Goal: Communication & Community: Connect with others

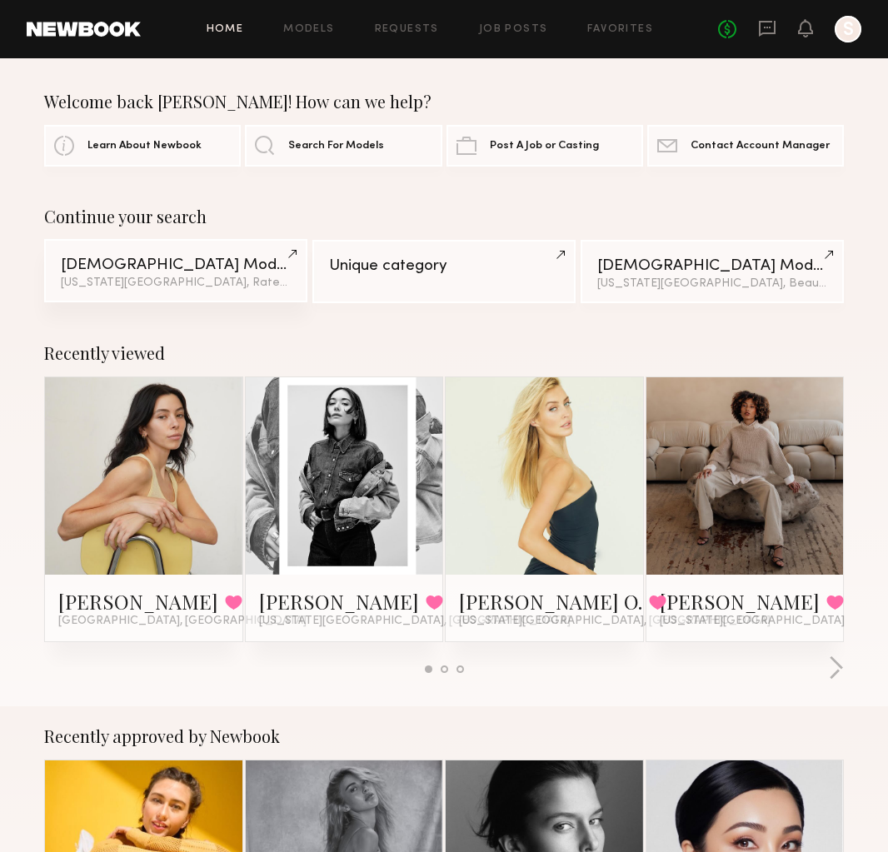
click at [266, 273] on div "Female Models" at bounding box center [176, 265] width 230 height 16
click at [416, 29] on icon at bounding box center [767, 28] width 18 height 18
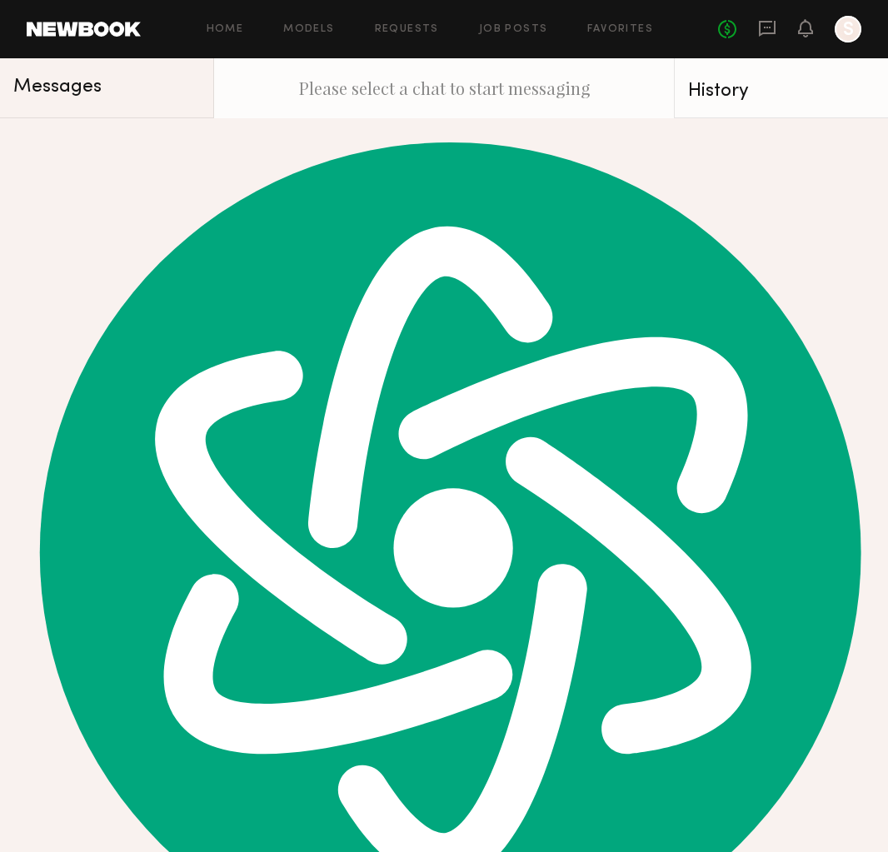
click at [121, 160] on div "You: Hi Riley, Hope you’re doing well! We are Anygolds, a solid gold jewelry co…" at bounding box center [122, 159] width 131 height 16
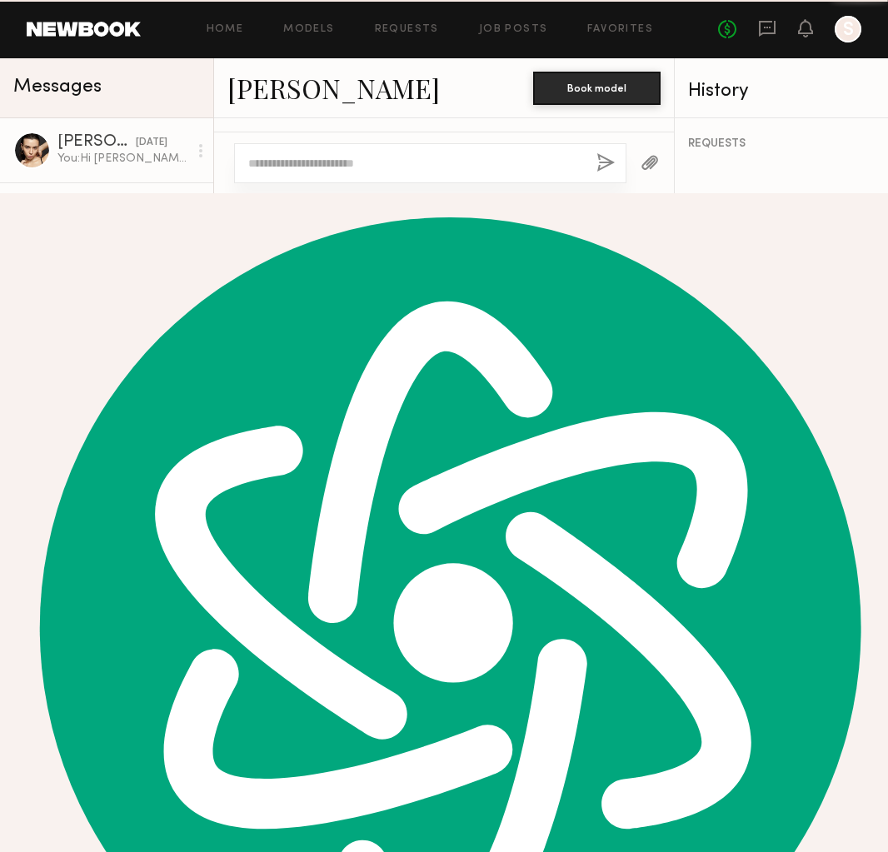
scroll to position [1802, 0]
click at [121, 221] on div "You: Hi Tatum, I hope you're doing well! My name is Sue, and I’m reaching out o…" at bounding box center [122, 223] width 131 height 16
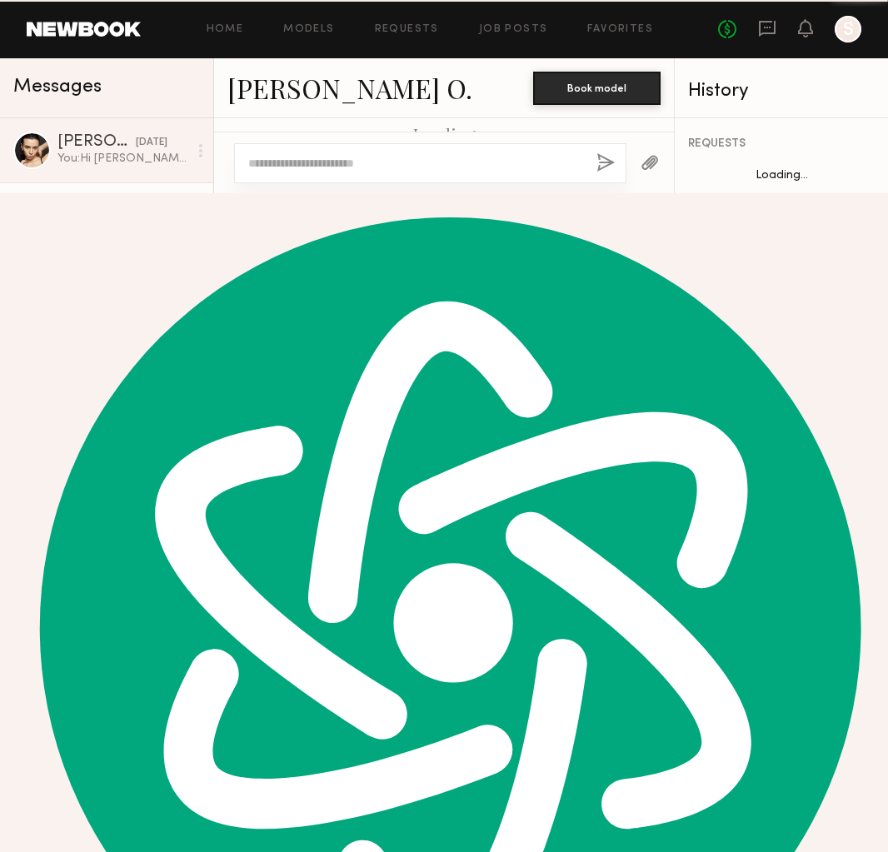
scroll to position [708, 0]
click at [267, 92] on link "Tatum O." at bounding box center [349, 88] width 245 height 36
click at [165, 329] on div "Mokhinur R. 01/03/2025" at bounding box center [122, 334] width 131 height 17
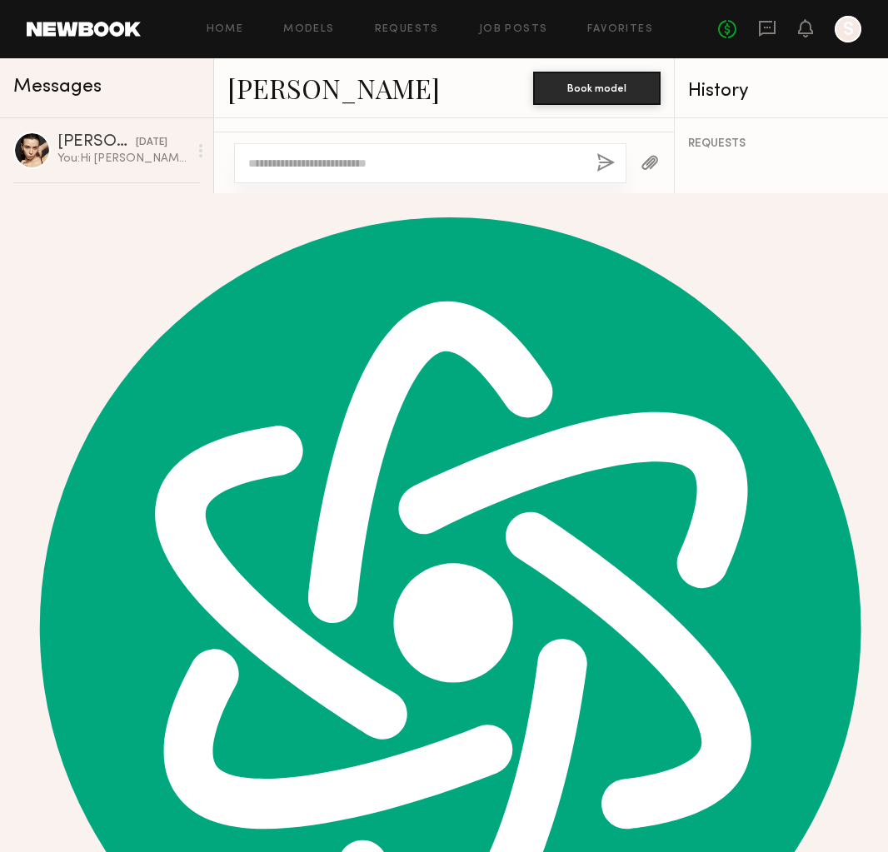
click at [147, 291] on div "You: Thank you! :)" at bounding box center [122, 287] width 131 height 16
click at [152, 400] on div "01/03/2025" at bounding box center [152, 399] width 32 height 16
click at [136, 462] on div "05/29/2024" at bounding box center [152, 464] width 32 height 16
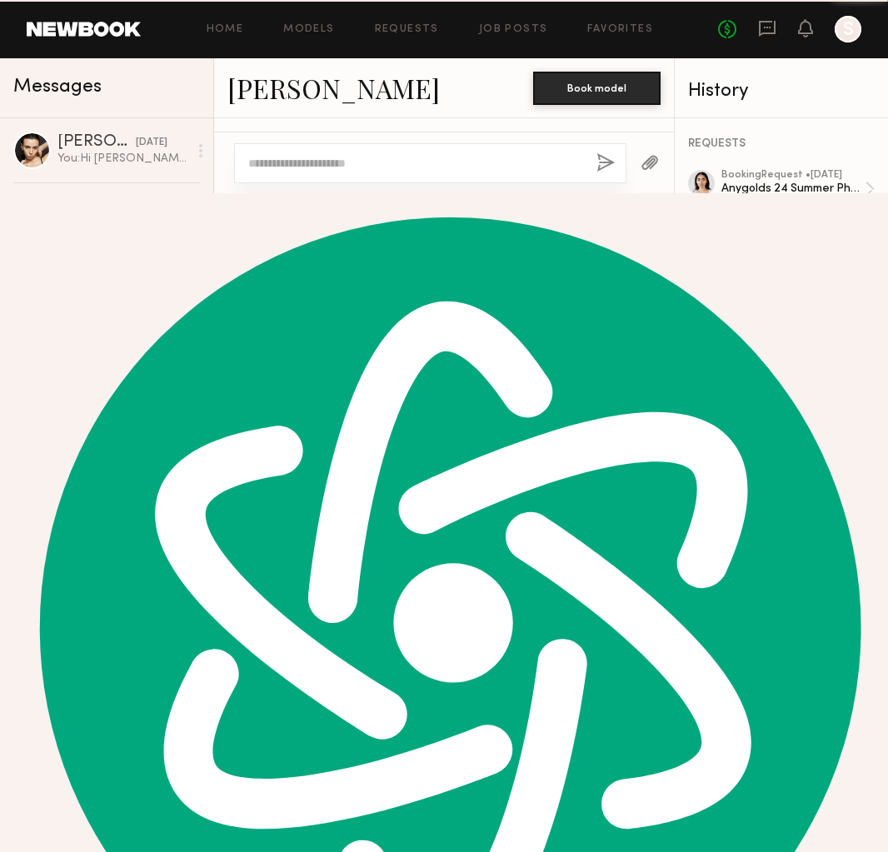
scroll to position [989, 0]
click at [147, 511] on link "Jordan L. 02/02/2024 You: Thank you so much!!" at bounding box center [106, 535] width 213 height 64
click at [60, 615] on div "You: Hi Kaitlyn! We are Anygolds, a solid gold jewelry company based in NYC. We…" at bounding box center [122, 608] width 131 height 16
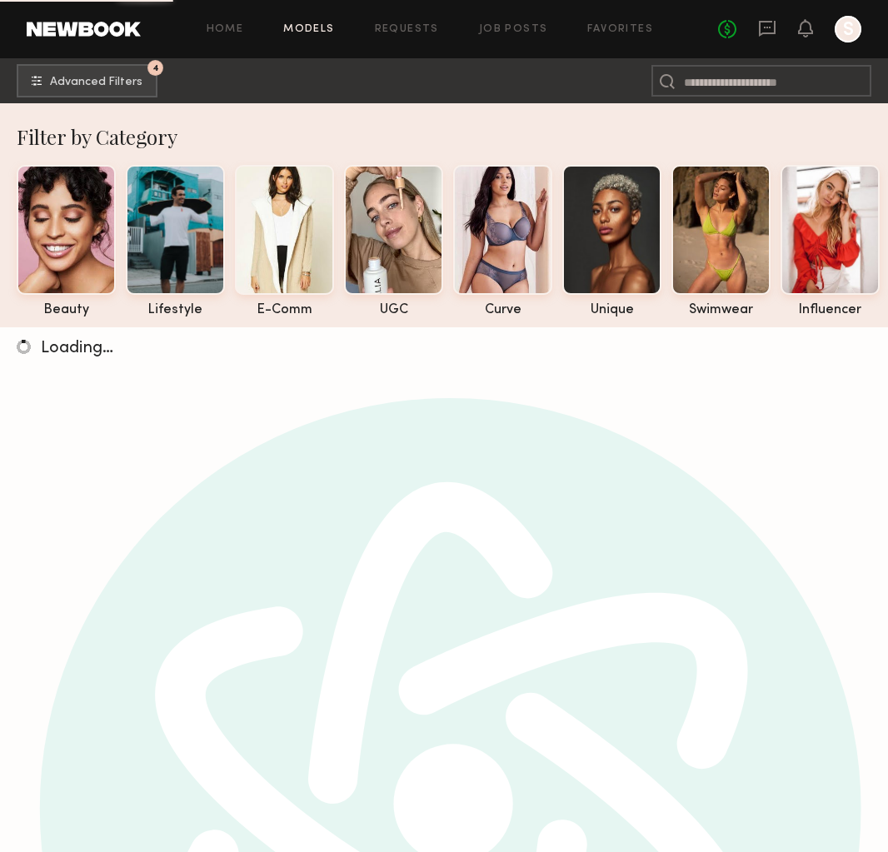
scroll to position [2759, 0]
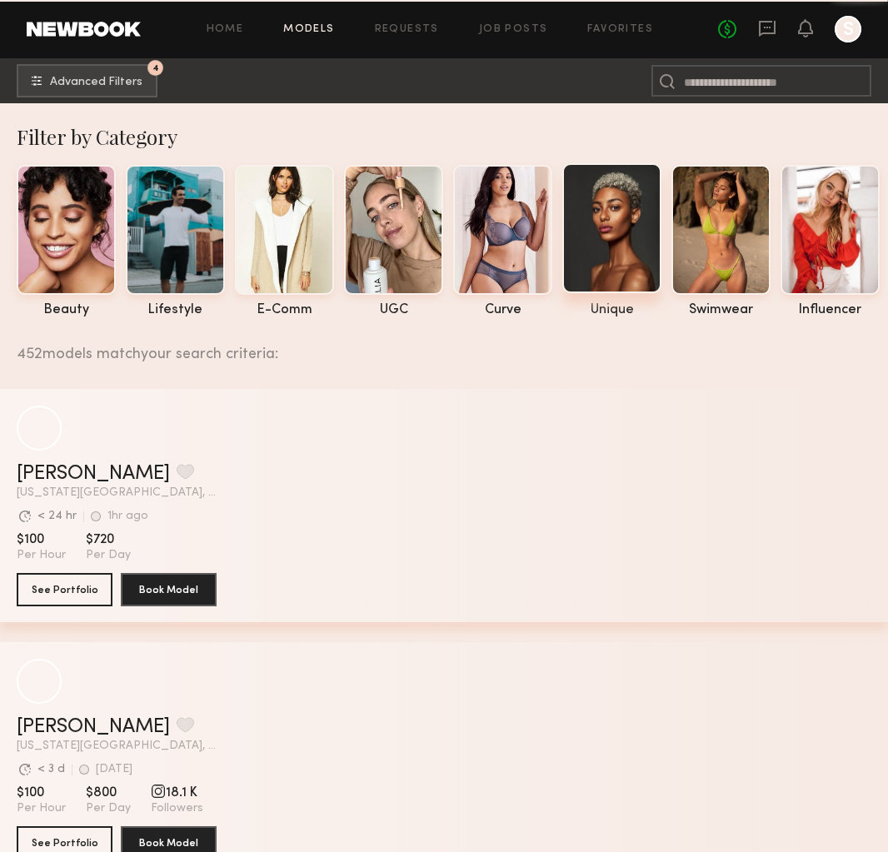
click at [625, 312] on div "unique" at bounding box center [611, 310] width 99 height 14
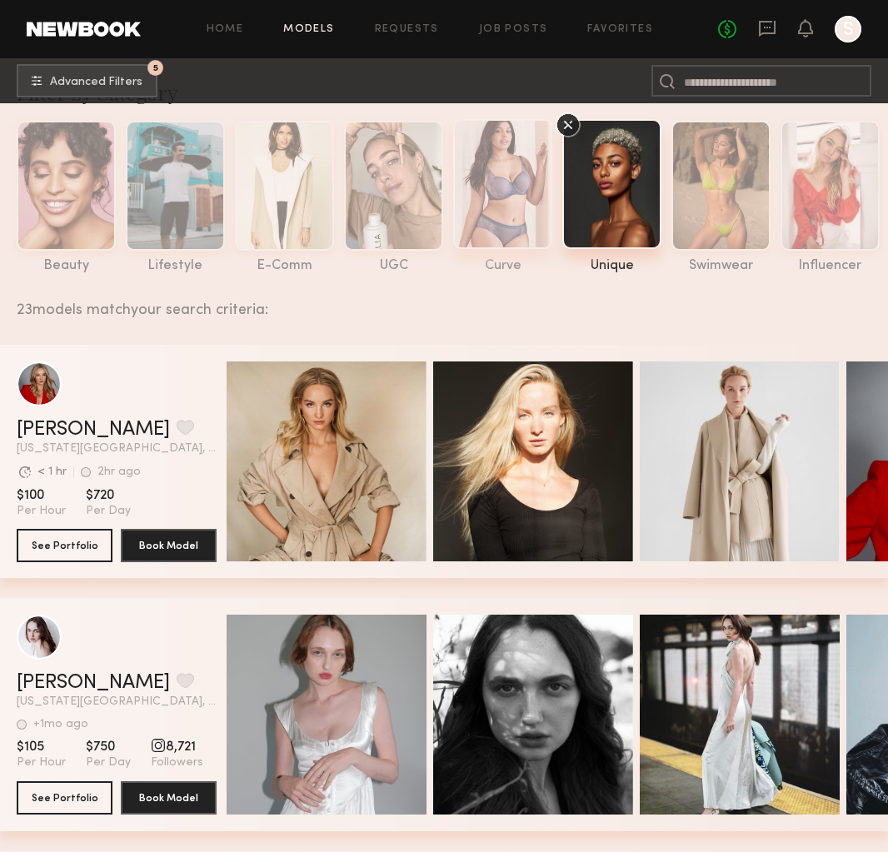
scroll to position [54, 0]
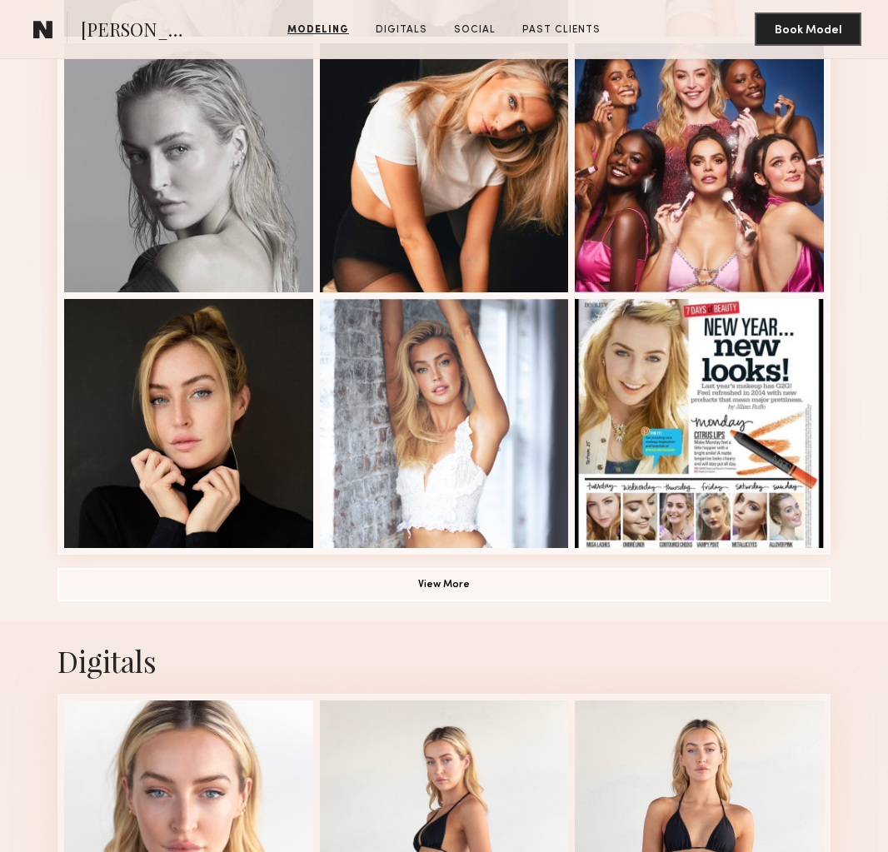
scroll to position [926, 0]
